Goal: Information Seeking & Learning: Learn about a topic

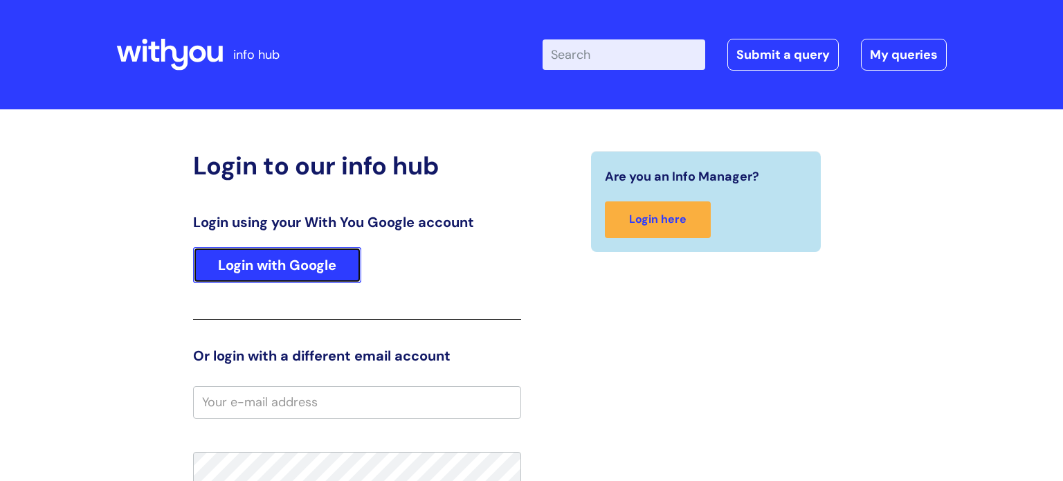
click at [319, 273] on link "Login with Google" at bounding box center [277, 265] width 168 height 36
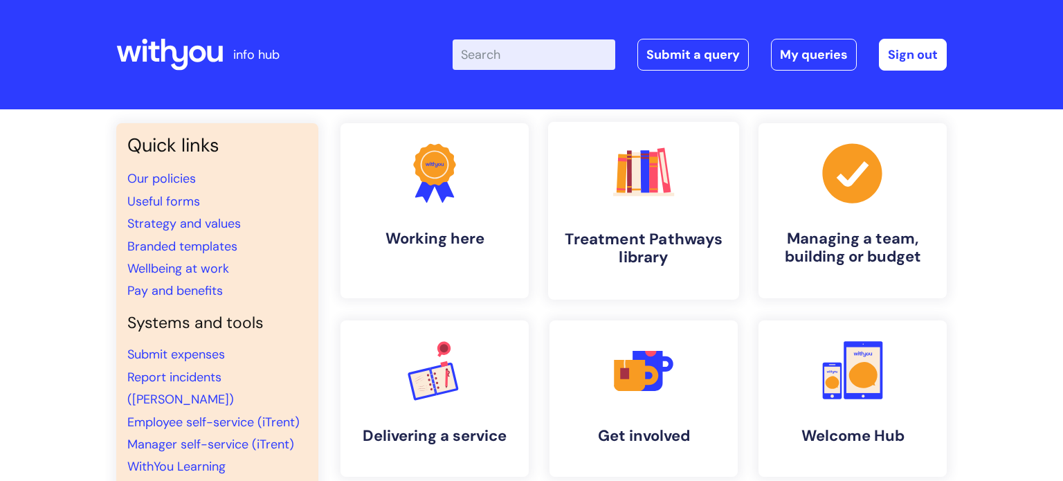
click at [609, 233] on h4 "Treatment Pathways library" at bounding box center [643, 248] width 169 height 37
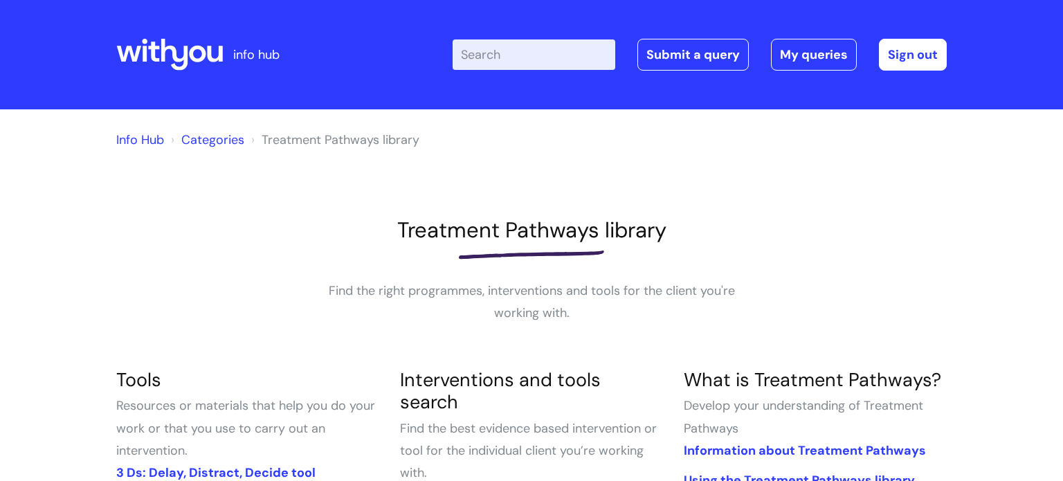
click at [559, 53] on input "Enter your search term here..." at bounding box center [534, 54] width 163 height 30
type input "health and harm reduction"
click button "Search" at bounding box center [0, 0] width 0 height 0
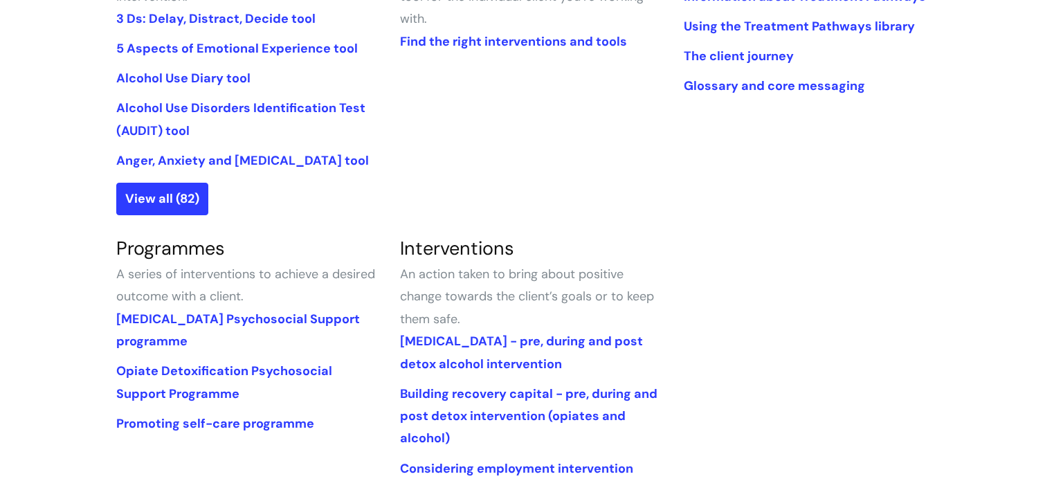
scroll to position [453, 0]
